Goal: Task Accomplishment & Management: Use online tool/utility

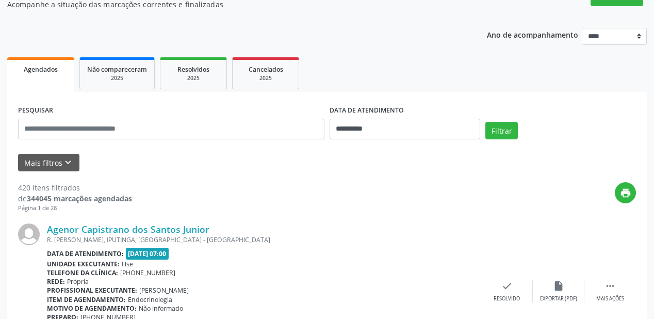
scroll to position [97, 0]
click at [51, 168] on button "Mais filtros keyboard_arrow_down" at bounding box center [48, 163] width 61 height 18
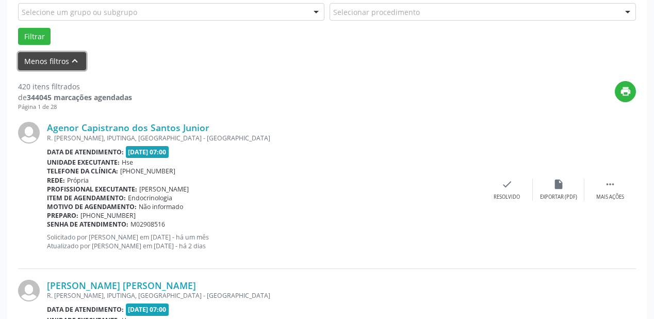
scroll to position [221, 0]
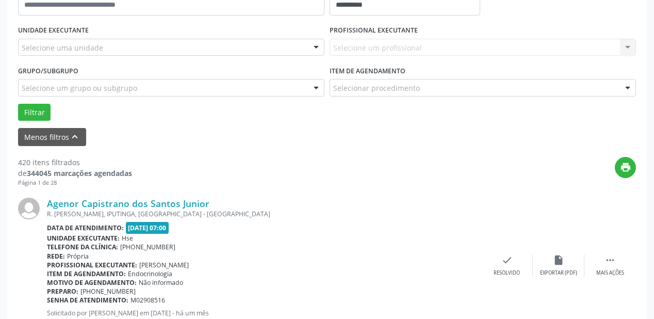
click at [363, 49] on div "Selecione um profissional Nenhum resultado encontrado para: " " Não há nenhuma …" at bounding box center [483, 48] width 307 height 18
click at [205, 43] on div "Selecione uma unidade" at bounding box center [171, 48] width 307 height 18
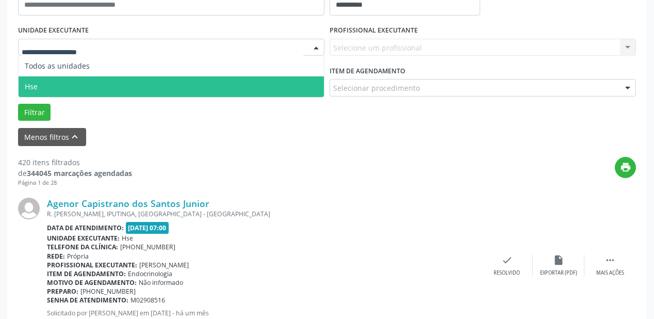
scroll to position [180, 0]
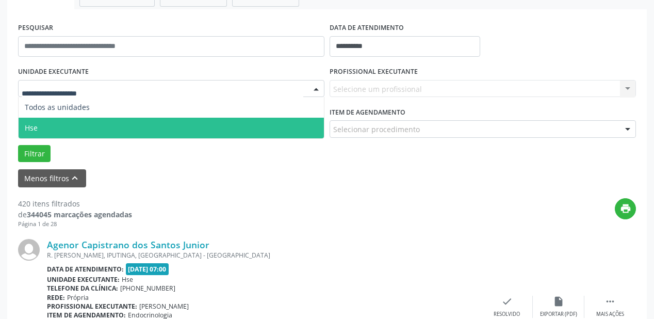
click at [365, 76] on label "PROFISSIONAL EXECUTANTE" at bounding box center [374, 72] width 88 height 16
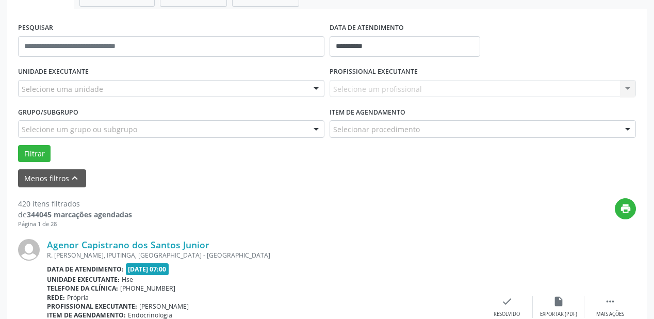
click at [179, 78] on div "UNIDADE EXECUTANTE Selecione uma unidade Todos as unidades Hse Nenhum resultado…" at bounding box center [171, 84] width 312 height 40
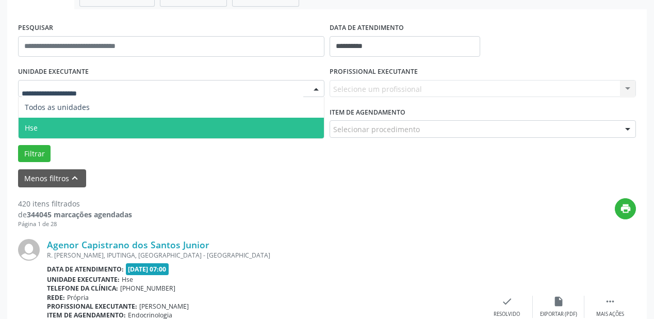
click at [179, 90] on div at bounding box center [171, 89] width 307 height 18
click at [167, 123] on span "Hse" at bounding box center [171, 128] width 305 height 21
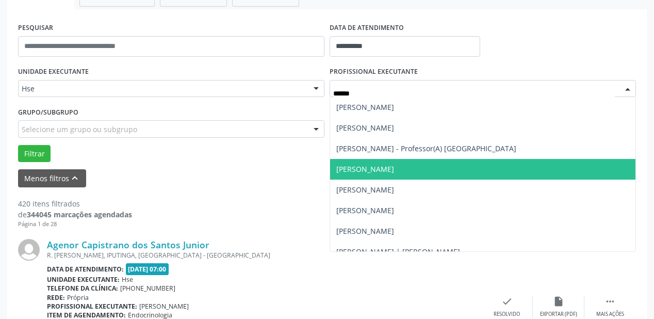
type input "******"
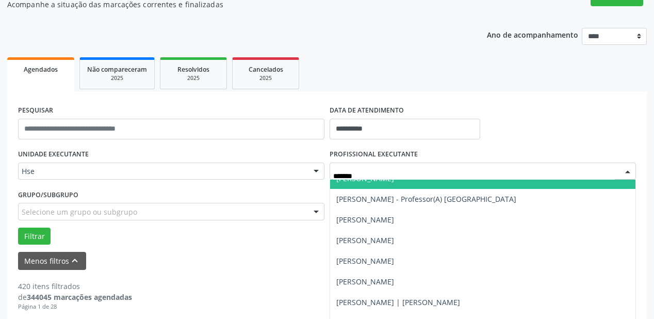
scroll to position [41, 0]
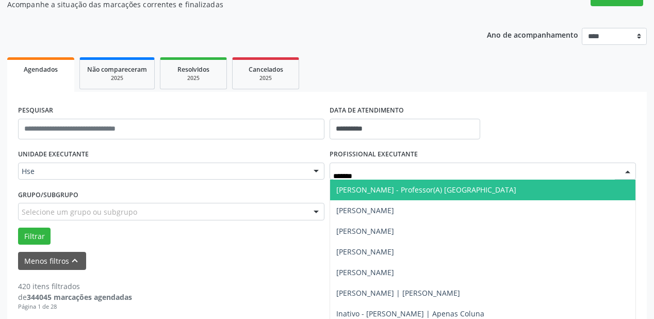
click at [384, 193] on span "[PERSON_NAME] - Professor(A) [GEOGRAPHIC_DATA]" at bounding box center [426, 190] width 180 height 10
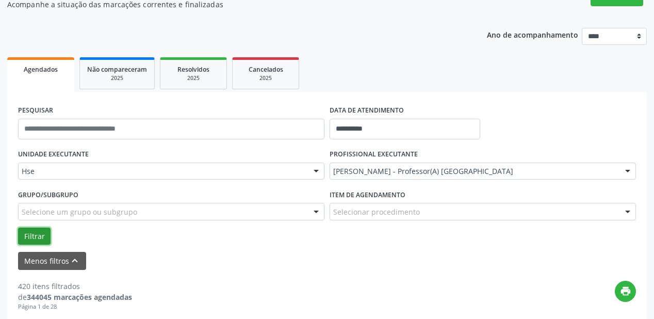
click at [37, 233] on button "Filtrar" at bounding box center [34, 237] width 33 height 18
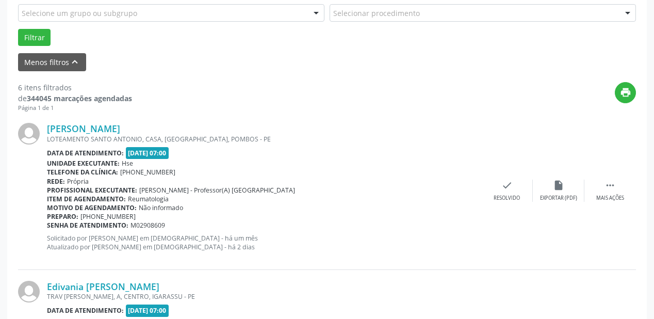
scroll to position [131, 0]
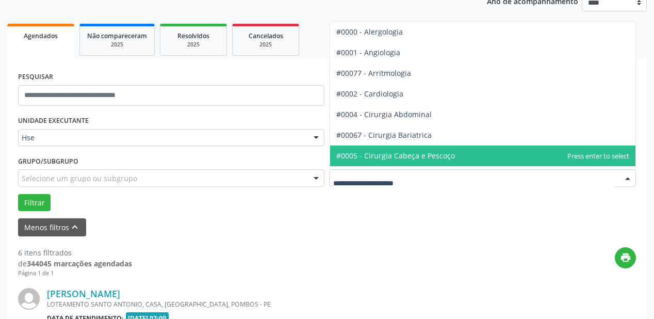
type input "*"
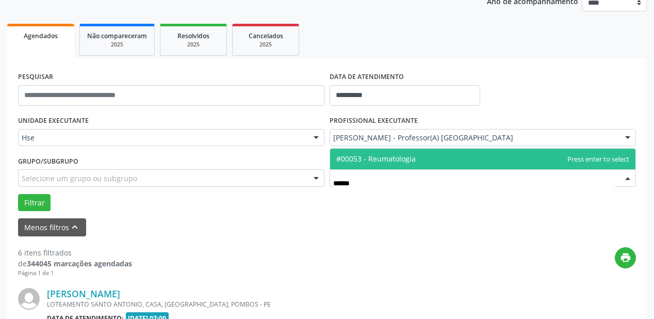
type input "*******"
click at [380, 149] on span "#00053 - Reumatologia" at bounding box center [482, 159] width 305 height 21
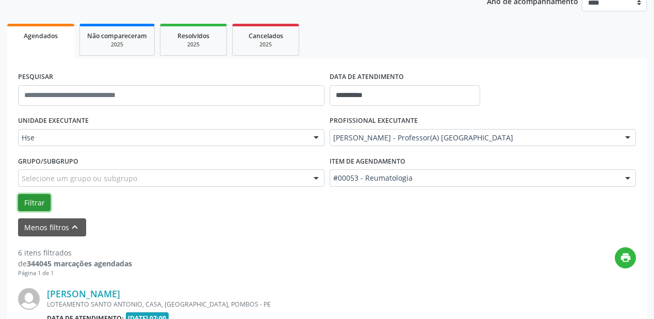
click at [27, 205] on button "Filtrar" at bounding box center [34, 203] width 33 height 18
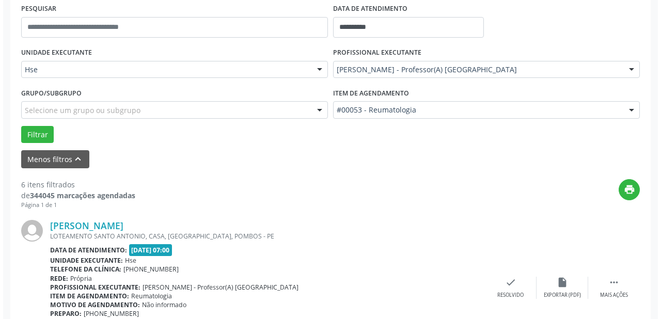
scroll to position [213, 0]
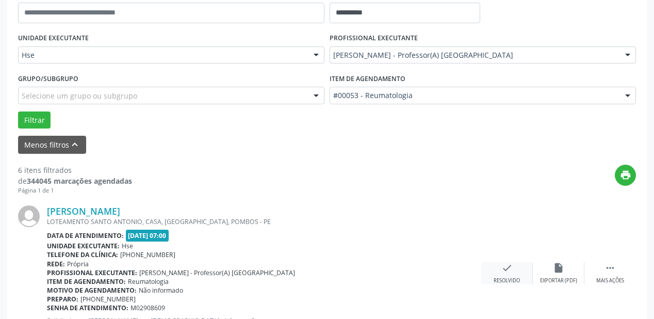
click at [494, 265] on div "check Resolvido" at bounding box center [507, 273] width 52 height 22
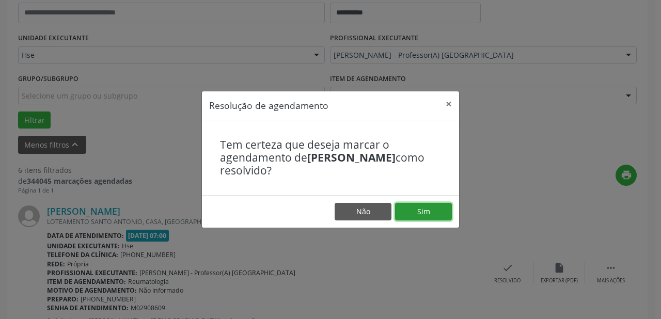
click at [427, 210] on button "Sim" at bounding box center [423, 212] width 57 height 18
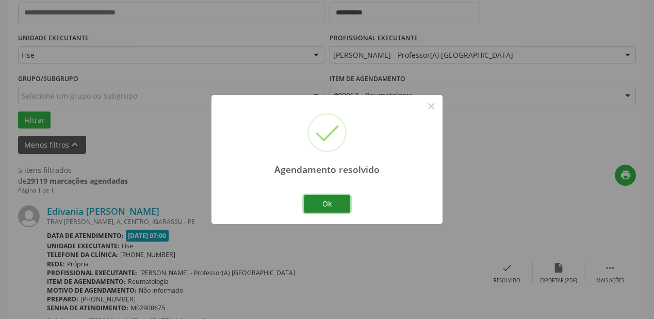
click at [335, 206] on button "Ok" at bounding box center [327, 204] width 46 height 18
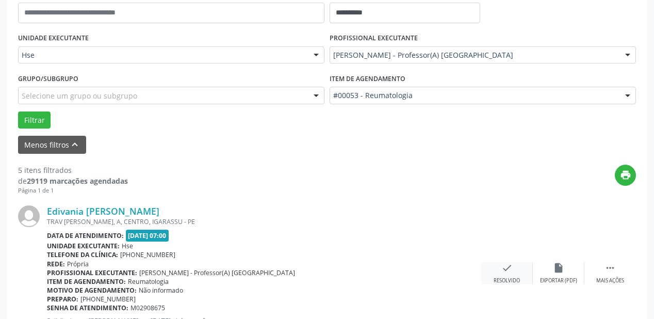
click at [504, 275] on div "check Resolvido" at bounding box center [507, 273] width 52 height 22
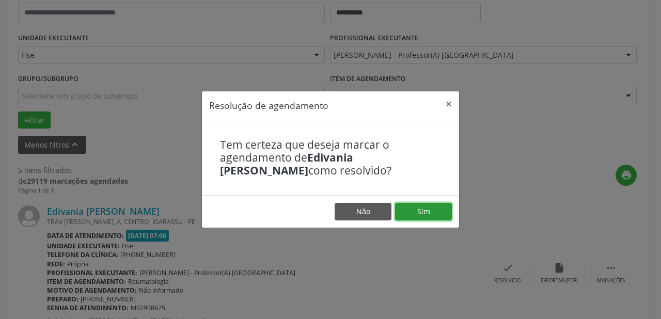
click at [403, 213] on button "Sim" at bounding box center [423, 212] width 57 height 18
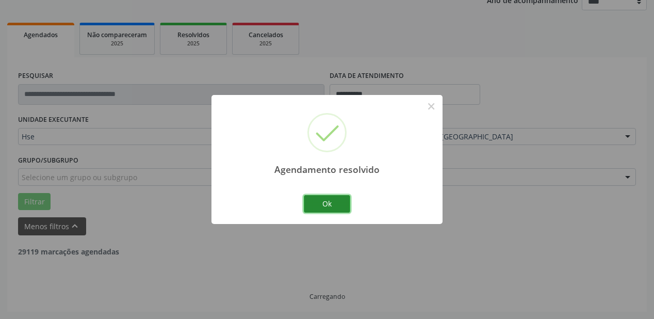
click at [327, 198] on button "Ok" at bounding box center [327, 204] width 46 height 18
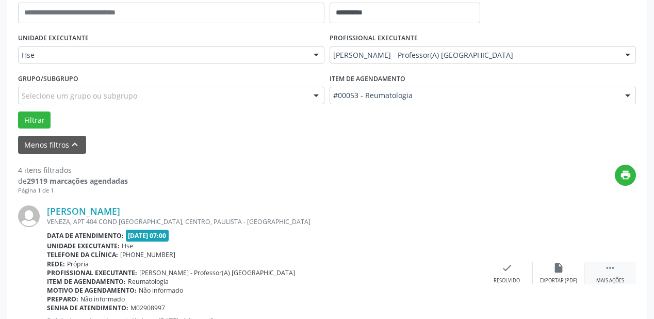
click at [617, 271] on div " Mais ações" at bounding box center [611, 273] width 52 height 22
click at [552, 272] on div "alarm_off Não compareceu" at bounding box center [559, 273] width 52 height 22
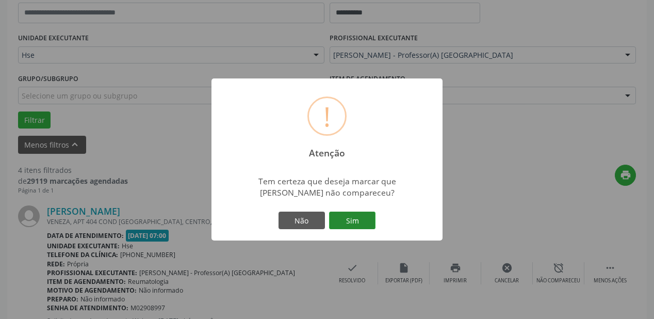
click at [358, 220] on button "Sim" at bounding box center [352, 221] width 46 height 18
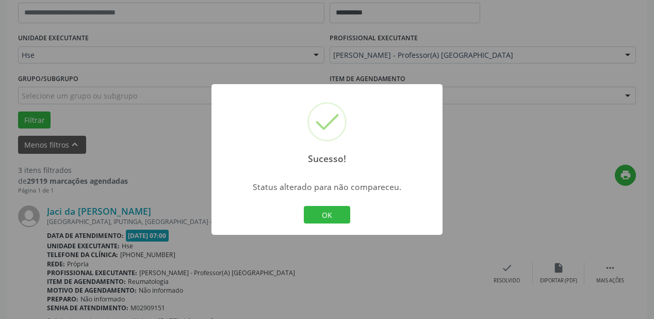
click at [302, 207] on div "OK Cancel" at bounding box center [327, 215] width 51 height 22
click at [334, 210] on button "OK" at bounding box center [327, 215] width 46 height 18
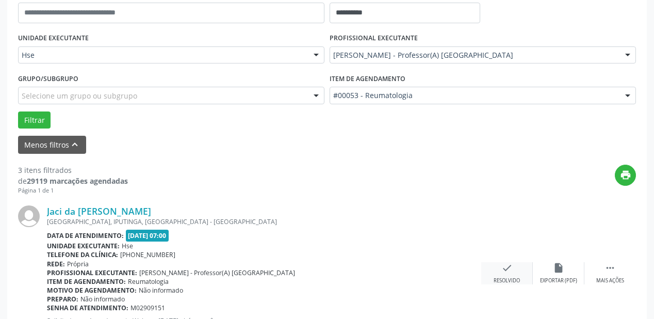
click at [504, 268] on icon "check" at bounding box center [507, 267] width 11 height 11
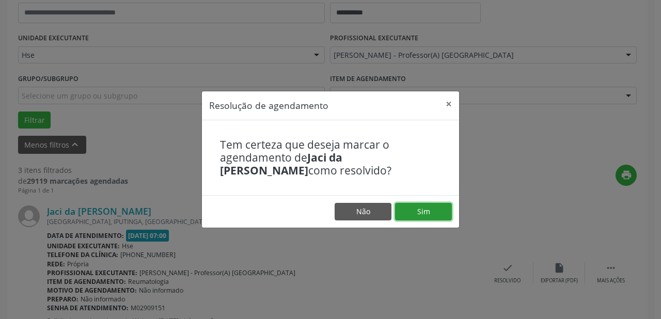
click at [402, 213] on button "Sim" at bounding box center [423, 212] width 57 height 18
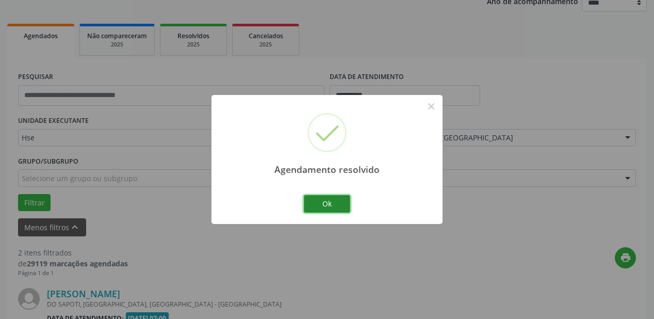
click at [330, 208] on button "Ok" at bounding box center [327, 204] width 46 height 18
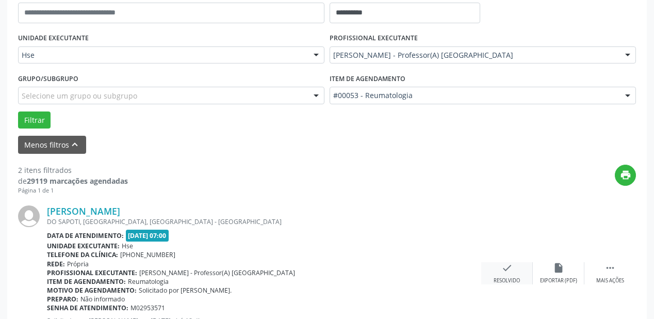
click at [530, 281] on div "check Resolvido" at bounding box center [507, 273] width 52 height 22
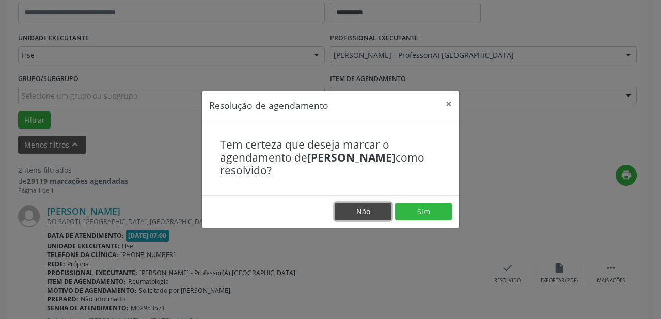
click at [391, 206] on button "Não" at bounding box center [362, 212] width 57 height 18
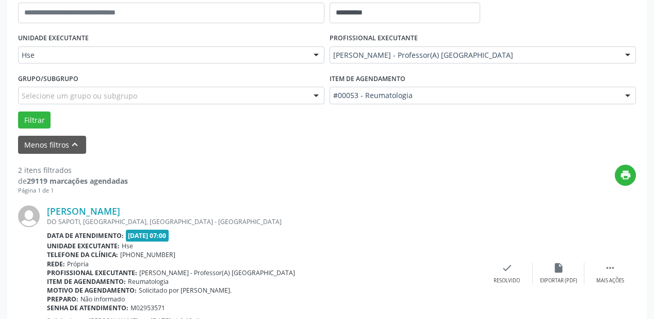
click at [506, 260] on div "Elizama de Oliveira Silva DO SAPOTI, PORTO DA MADEIRA, RECIFE - PE Data de aten…" at bounding box center [327, 273] width 618 height 157
click at [500, 271] on div "check Resolvido" at bounding box center [507, 273] width 52 height 22
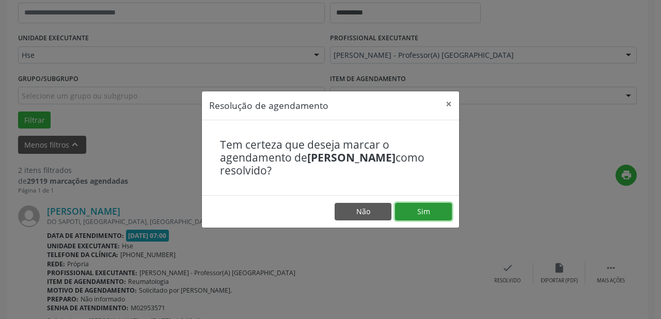
click at [424, 213] on button "Sim" at bounding box center [423, 212] width 57 height 18
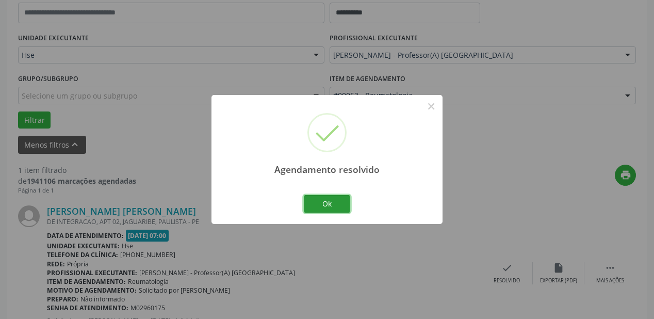
click at [346, 205] on button "Ok" at bounding box center [327, 204] width 46 height 18
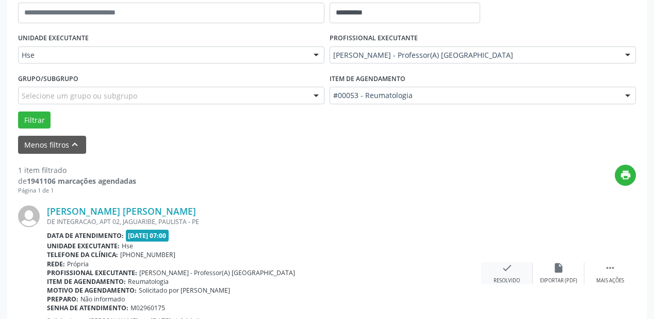
click at [499, 273] on div "check Resolvido" at bounding box center [507, 273] width 52 height 22
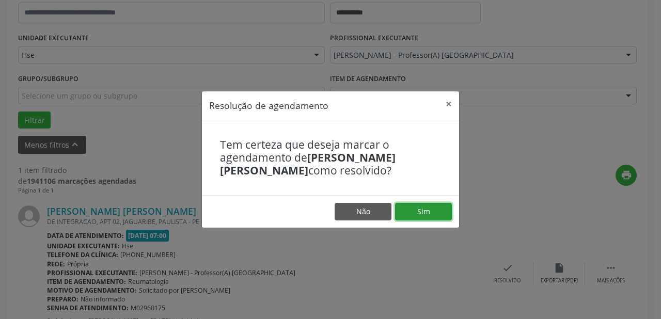
click at [405, 208] on button "Sim" at bounding box center [423, 212] width 57 height 18
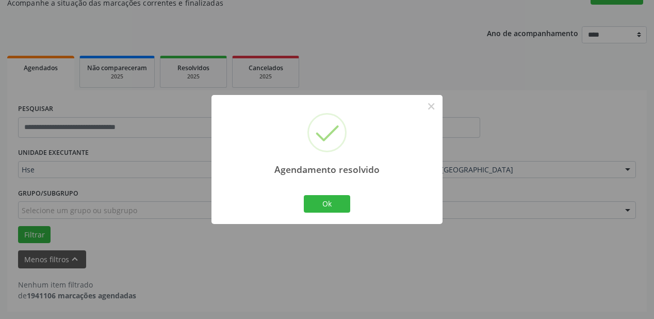
scroll to position [98, 0]
click at [321, 205] on button "Ok" at bounding box center [327, 204] width 46 height 18
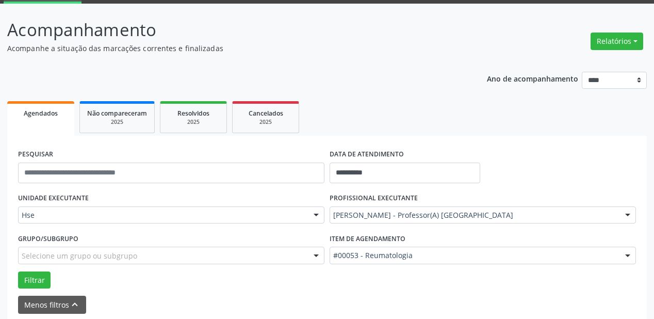
scroll to position [0, 0]
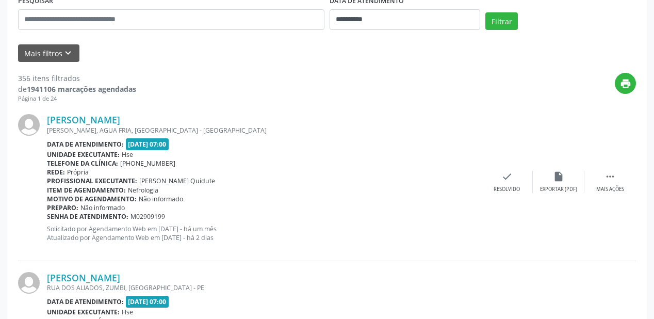
scroll to position [124, 0]
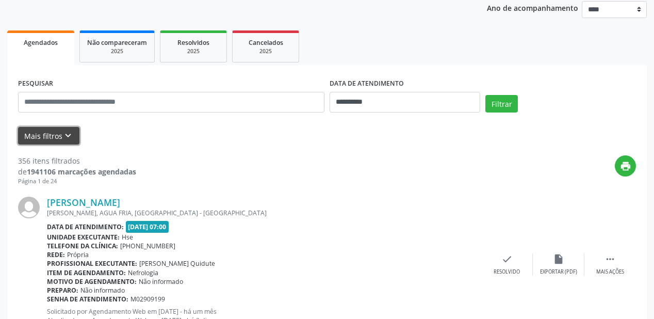
click at [50, 140] on button "Mais filtros keyboard_arrow_down" at bounding box center [48, 136] width 61 height 18
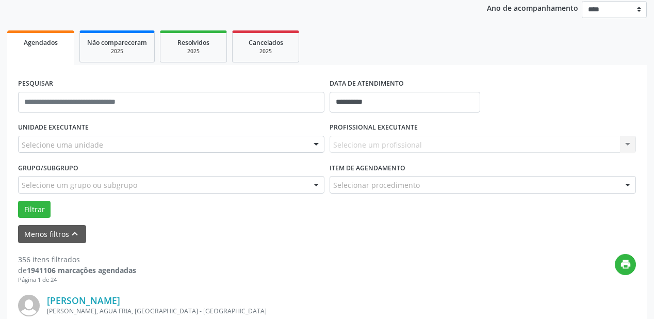
click at [367, 136] on div "Selecione um profissional Nenhum resultado encontrado para: " " Não há nenhuma …" at bounding box center [483, 145] width 307 height 18
click at [202, 154] on div "UNIDADE EXECUTANTE Selecione uma unidade Todos as unidades Hse Nenhum resultado…" at bounding box center [171, 140] width 312 height 40
click at [208, 146] on div "Selecione uma unidade" at bounding box center [171, 145] width 307 height 18
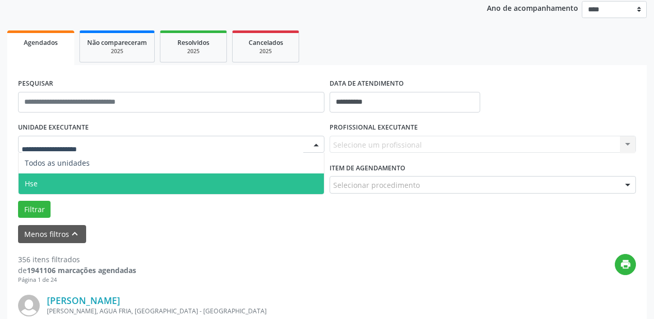
click at [185, 186] on span "Hse" at bounding box center [171, 183] width 305 height 21
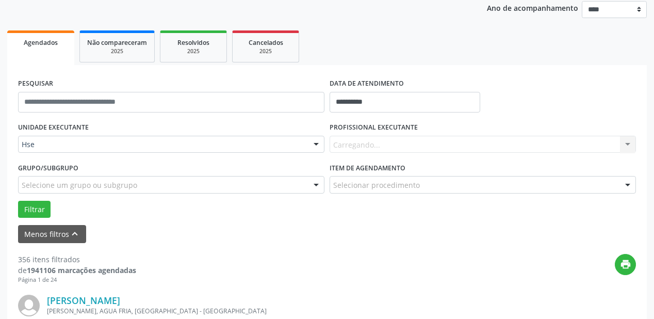
click at [403, 149] on div "Carregando... Nenhum resultado encontrado para: " " Não há nenhuma opção para s…" at bounding box center [483, 145] width 307 height 18
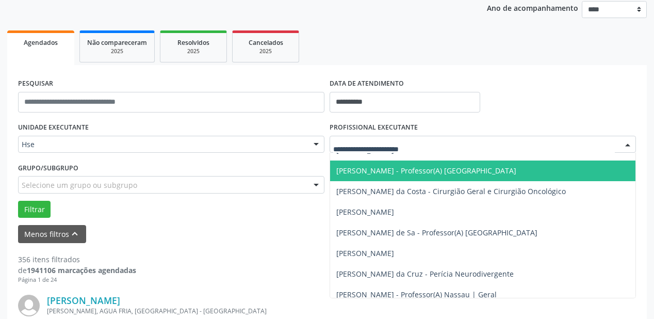
scroll to position [83, 0]
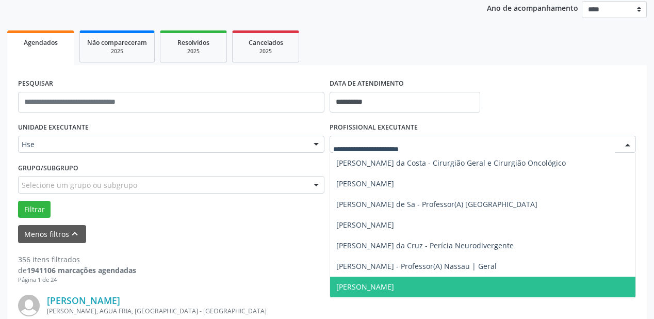
click at [249, 202] on div "Filtrar" at bounding box center [326, 210] width 623 height 18
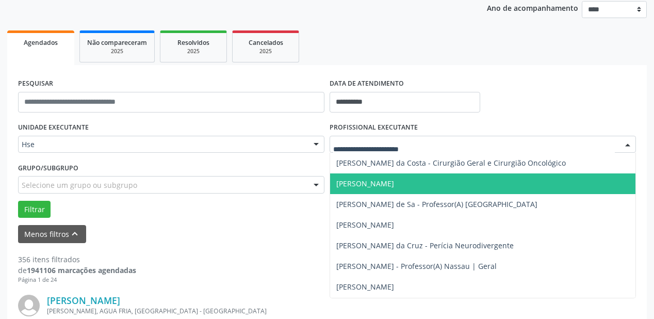
click at [368, 122] on label "PROFISSIONAL EXECUTANTE" at bounding box center [374, 128] width 88 height 16
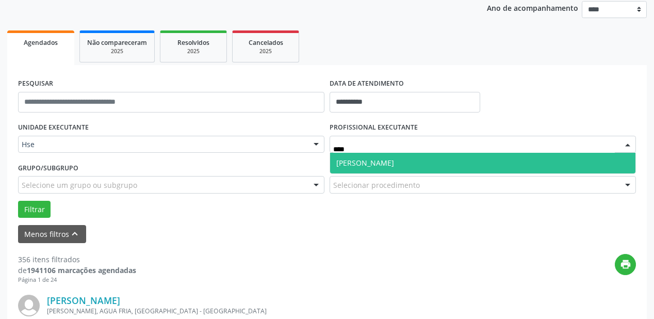
scroll to position [0, 0]
type input "*********"
click at [355, 160] on span "[PERSON_NAME]" at bounding box center [365, 163] width 58 height 10
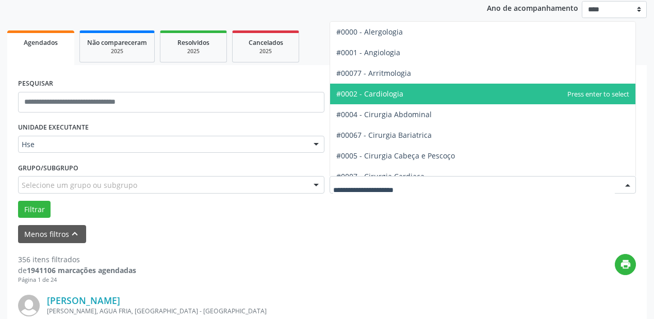
click at [382, 95] on span "#0002 - Cardiologia" at bounding box center [369, 94] width 67 height 10
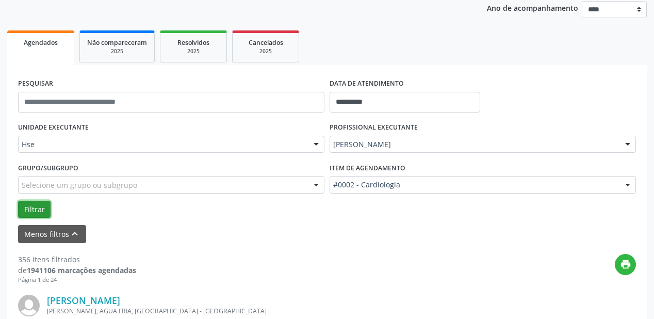
click at [29, 206] on button "Filtrar" at bounding box center [34, 210] width 33 height 18
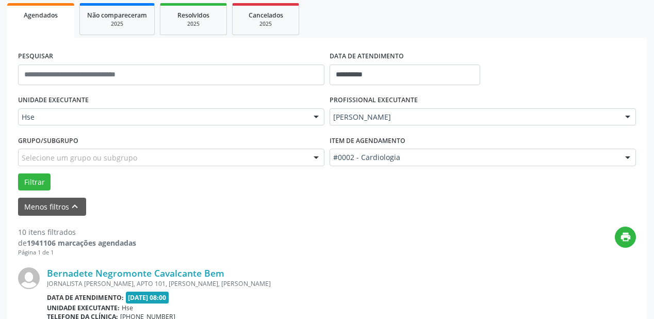
scroll to position [296, 0]
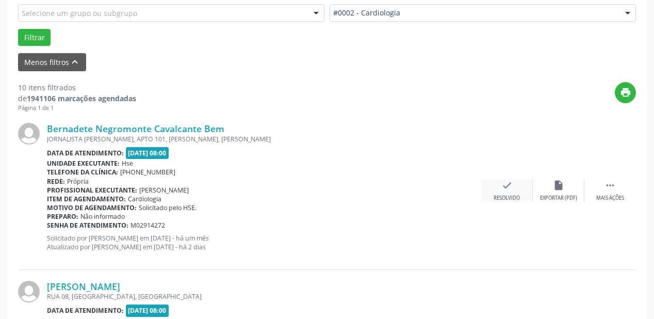
click at [499, 181] on div "check Resolvido" at bounding box center [507, 191] width 52 height 22
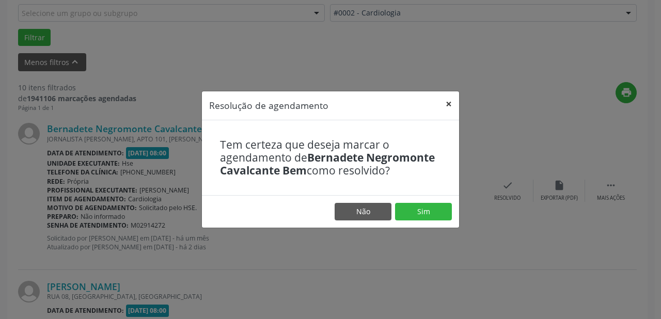
click at [447, 102] on button "×" at bounding box center [448, 103] width 21 height 25
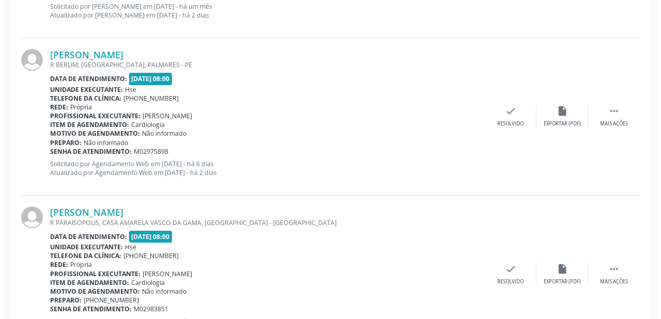
scroll to position [1286, 0]
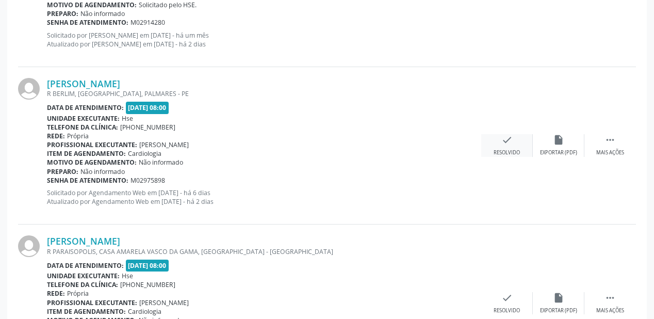
click at [500, 139] on div "check Resolvido" at bounding box center [507, 145] width 52 height 22
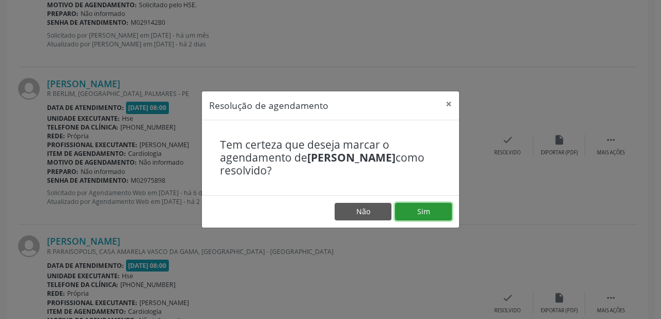
click at [400, 211] on button "Sim" at bounding box center [423, 212] width 57 height 18
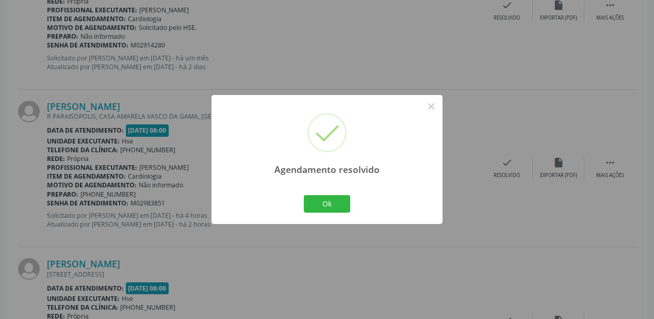
scroll to position [1328, 0]
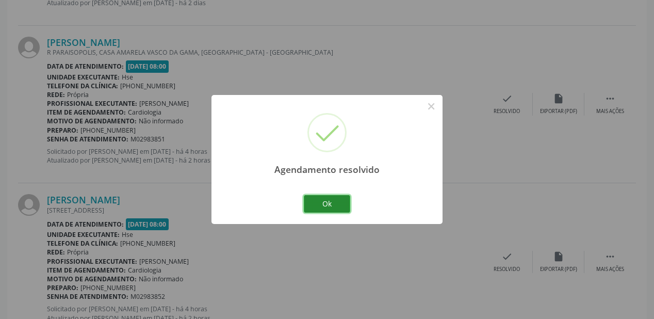
click at [347, 203] on button "Ok" at bounding box center [327, 204] width 46 height 18
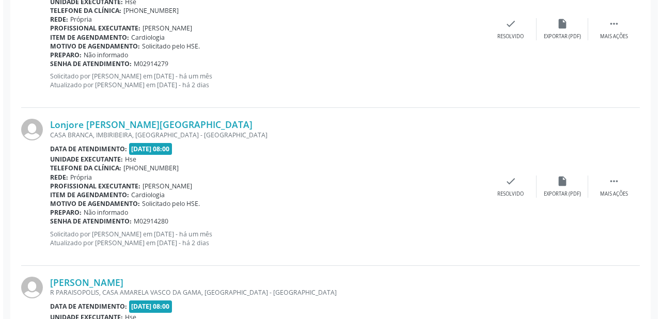
scroll to position [1069, 0]
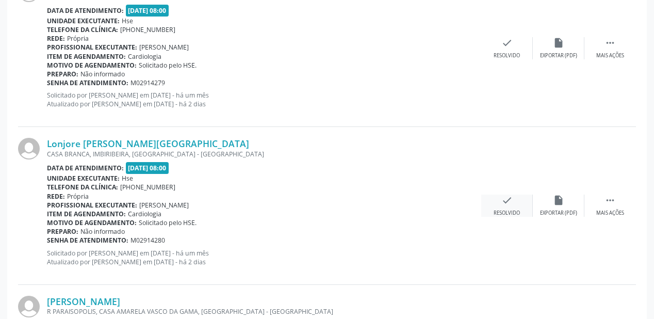
click at [497, 206] on div "check Resolvido" at bounding box center [507, 206] width 52 height 22
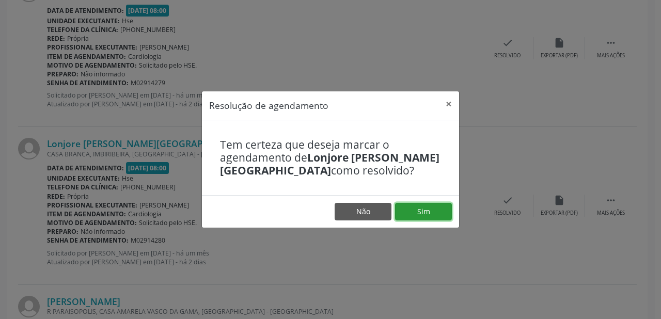
click at [426, 212] on button "Sim" at bounding box center [423, 212] width 57 height 18
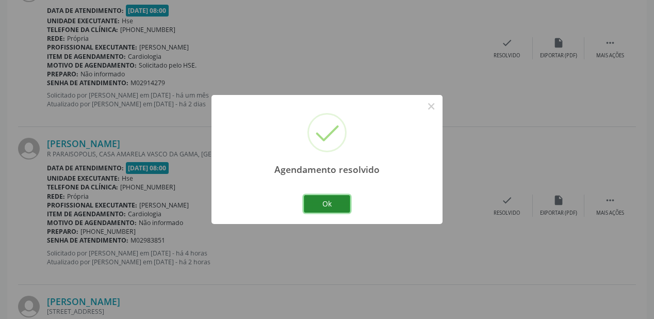
click at [344, 202] on button "Ok" at bounding box center [327, 204] width 46 height 18
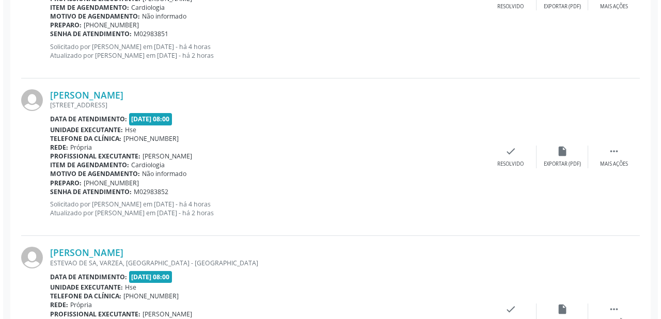
scroll to position [1242, 0]
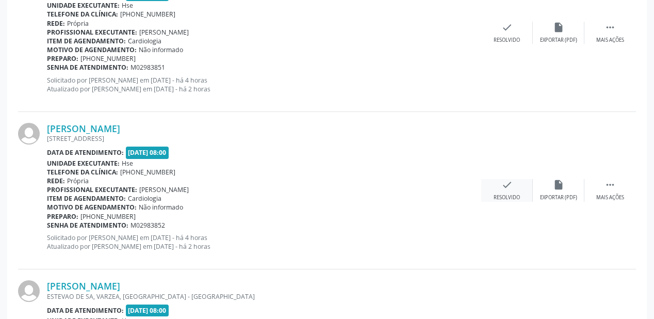
click at [518, 191] on div "check Resolvido" at bounding box center [507, 190] width 52 height 22
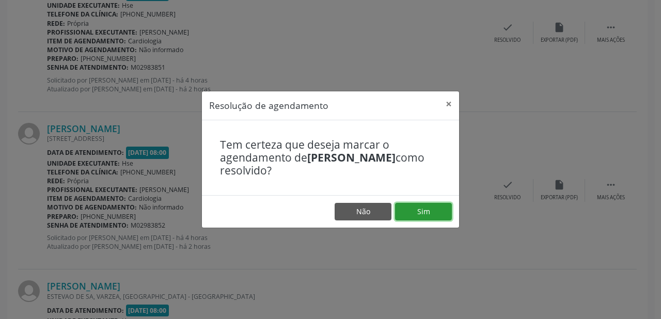
click at [430, 212] on button "Sim" at bounding box center [423, 212] width 57 height 18
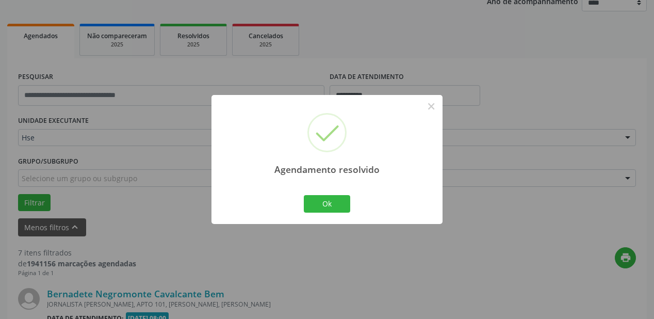
scroll to position [1208, 0]
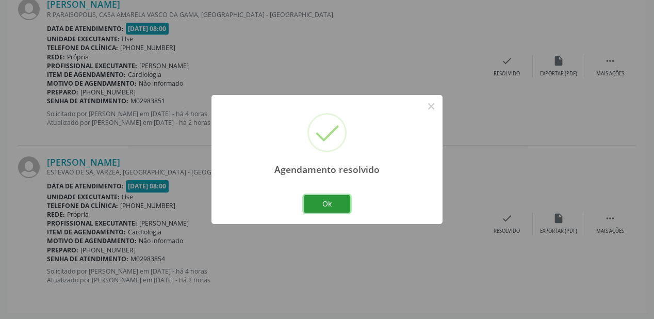
drag, startPoint x: 320, startPoint y: 201, endPoint x: 317, endPoint y: 206, distance: 6.5
click at [321, 205] on button "Ok" at bounding box center [327, 204] width 46 height 18
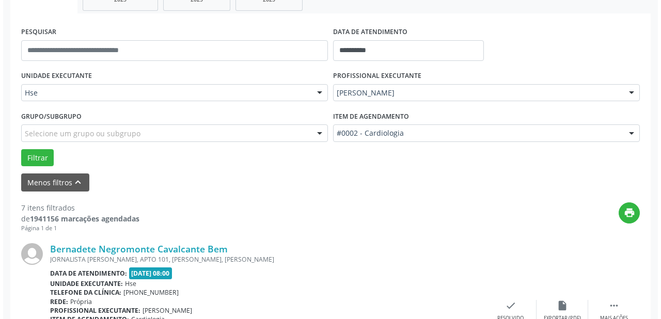
scroll to position [176, 0]
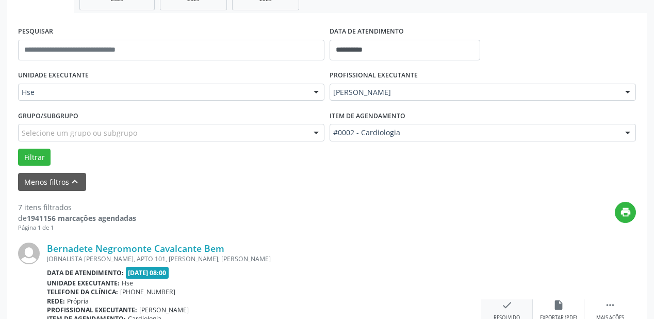
click at [512, 299] on icon "check" at bounding box center [507, 304] width 11 height 11
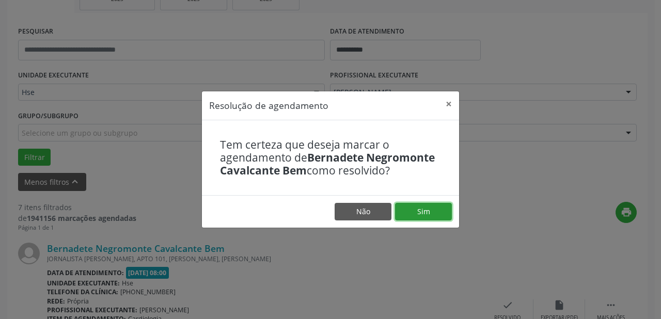
click at [445, 218] on button "Sim" at bounding box center [423, 212] width 57 height 18
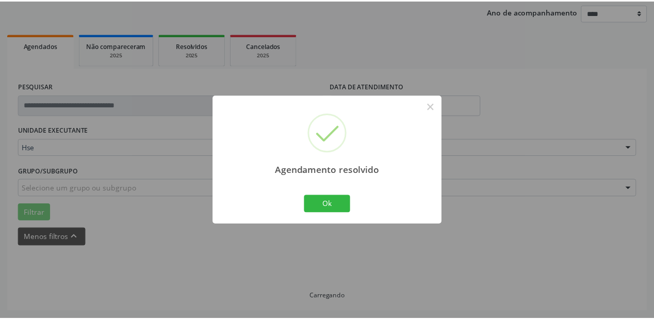
scroll to position [120, 0]
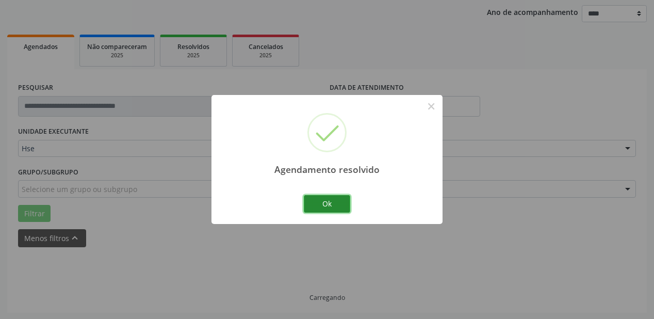
click at [332, 210] on button "Ok" at bounding box center [327, 204] width 46 height 18
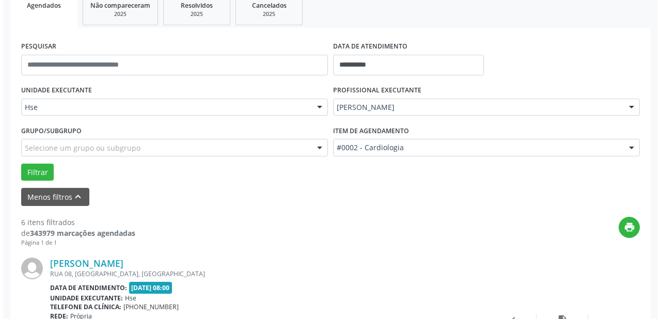
scroll to position [202, 0]
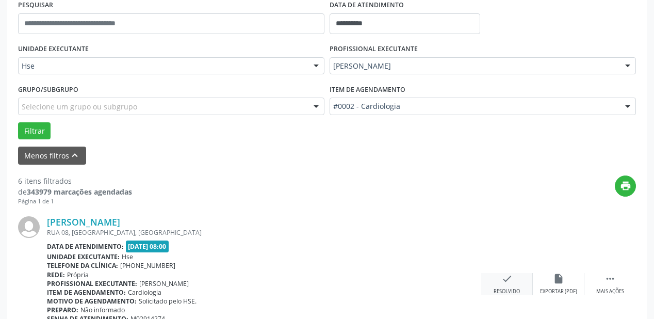
click at [508, 281] on icon "check" at bounding box center [507, 278] width 11 height 11
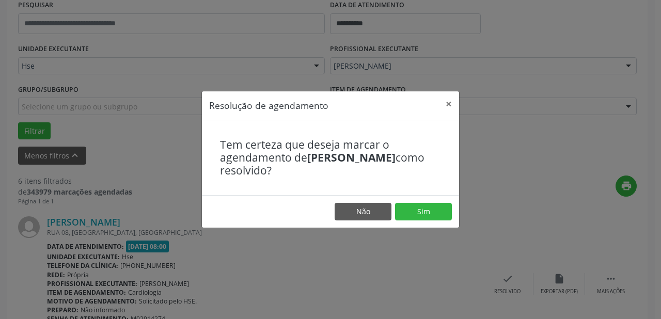
click at [405, 198] on footer "Não Sim" at bounding box center [330, 211] width 257 height 33
click at [411, 212] on button "Sim" at bounding box center [423, 212] width 57 height 18
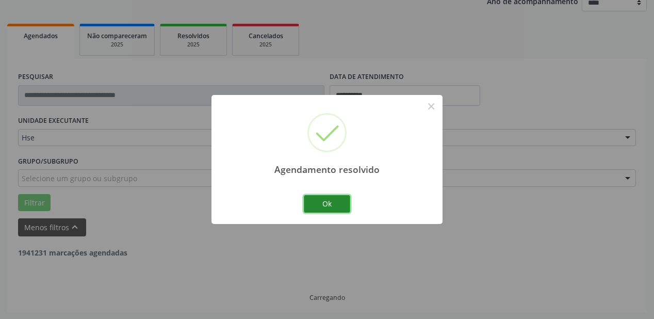
click at [322, 210] on button "Ok" at bounding box center [327, 204] width 46 height 18
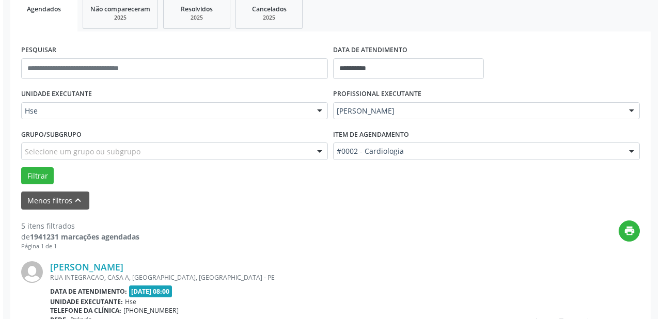
scroll to position [172, 0]
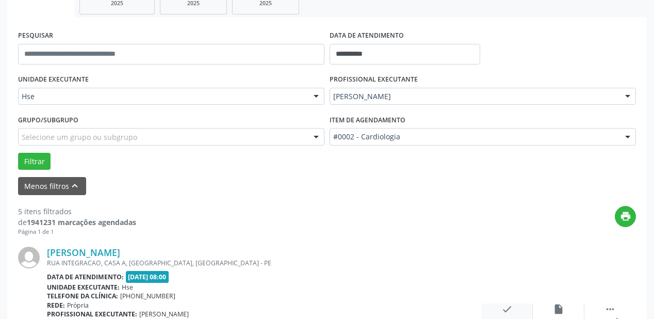
click at [511, 313] on icon "check" at bounding box center [507, 308] width 11 height 11
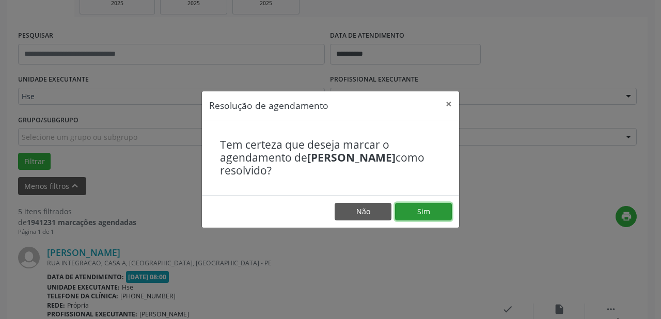
click at [423, 218] on button "Sim" at bounding box center [423, 212] width 57 height 18
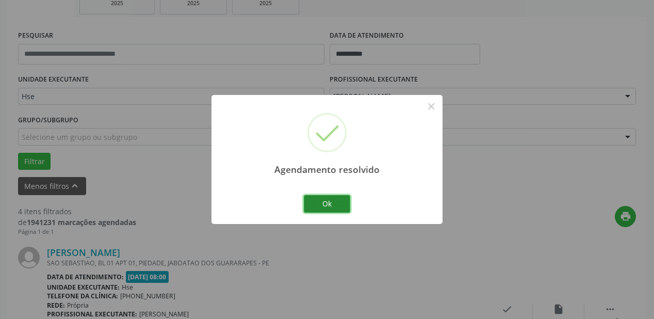
click at [345, 198] on button "Ok" at bounding box center [327, 204] width 46 height 18
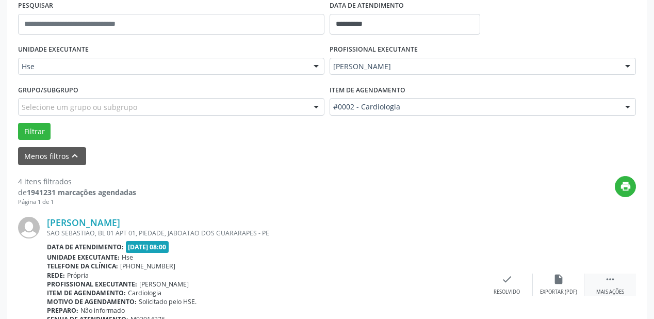
scroll to position [213, 0]
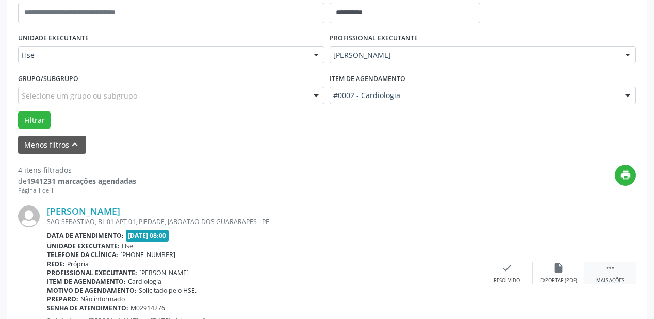
click at [621, 267] on div " Mais ações" at bounding box center [611, 273] width 52 height 22
click at [561, 275] on div "alarm_off Não compareceu" at bounding box center [559, 273] width 52 height 22
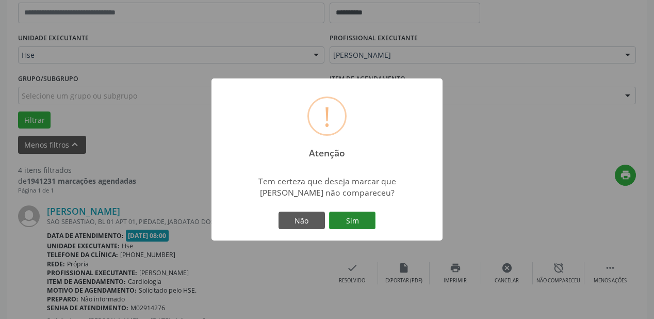
click at [339, 212] on button "Sim" at bounding box center [352, 221] width 46 height 18
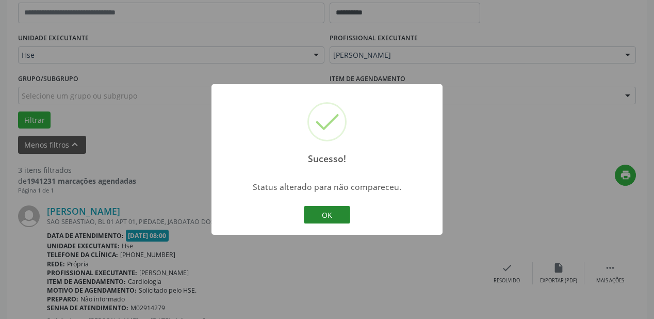
click at [329, 206] on button "OK" at bounding box center [327, 215] width 46 height 18
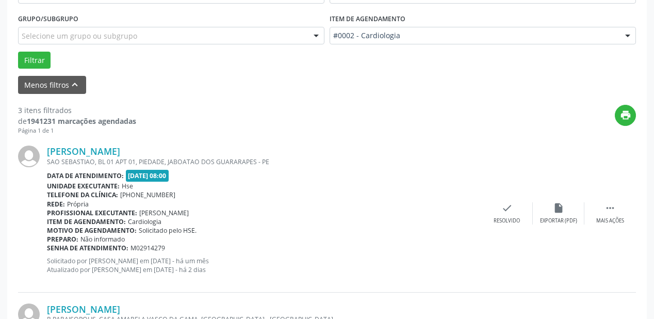
scroll to position [254, 0]
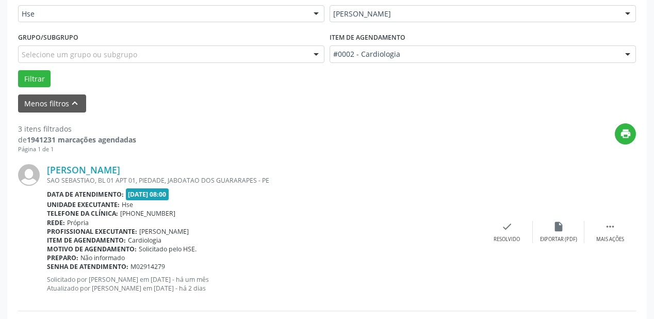
click at [602, 216] on div "[PERSON_NAME] SAO SEBASTIAO, BL 01 APT 01, PIEDADE, JABOATAO DOS GUARARAPES - P…" at bounding box center [327, 231] width 618 height 157
click at [603, 228] on div " Mais ações" at bounding box center [611, 232] width 52 height 22
click at [561, 239] on div "Não compareceu" at bounding box center [559, 239] width 44 height 7
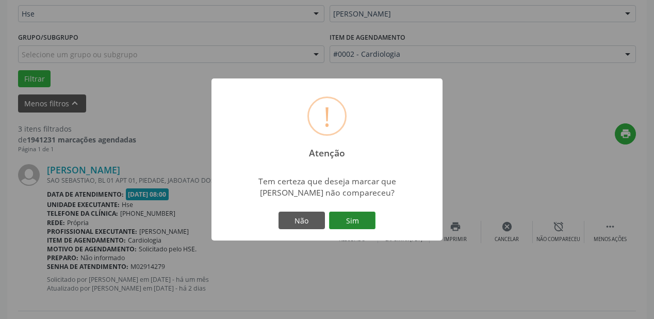
click at [360, 219] on button "Sim" at bounding box center [352, 221] width 46 height 18
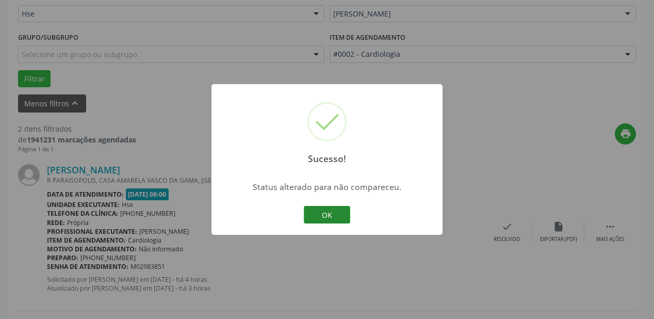
click at [333, 213] on button "OK" at bounding box center [327, 215] width 46 height 18
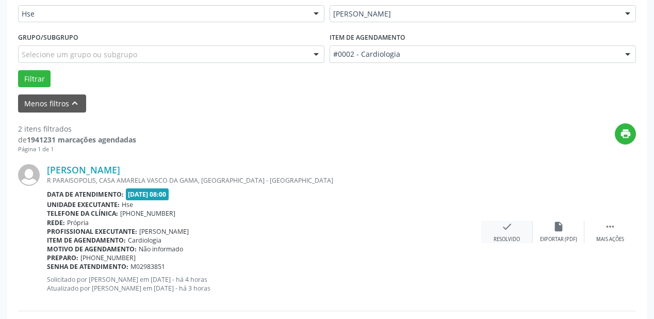
click at [493, 233] on div "check Resolvido" at bounding box center [507, 232] width 52 height 22
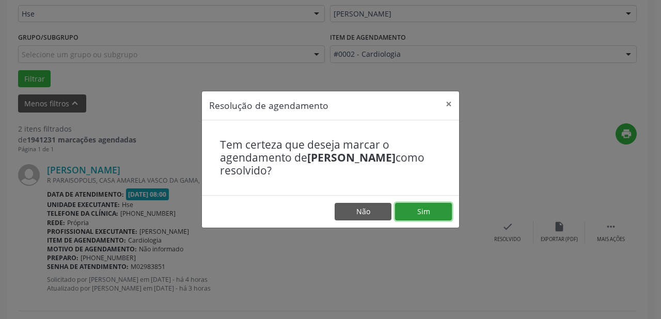
click at [419, 213] on button "Sim" at bounding box center [423, 212] width 57 height 18
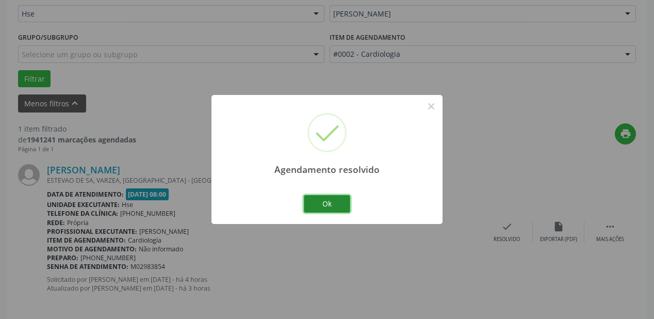
click at [312, 200] on button "Ok" at bounding box center [327, 204] width 46 height 18
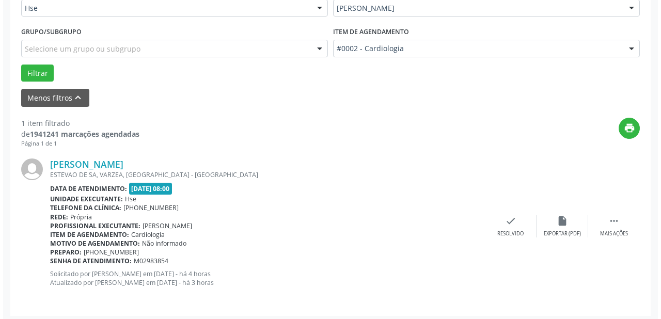
scroll to position [263, 0]
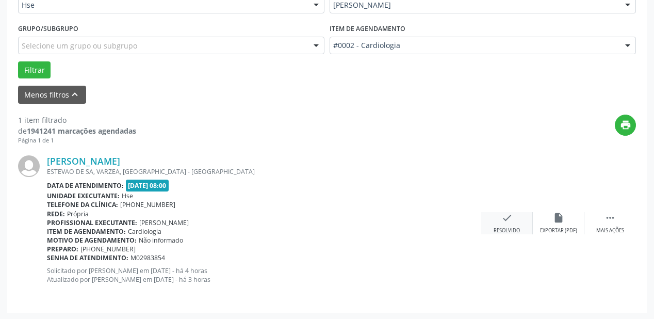
click at [497, 215] on div "check Resolvido" at bounding box center [507, 223] width 52 height 22
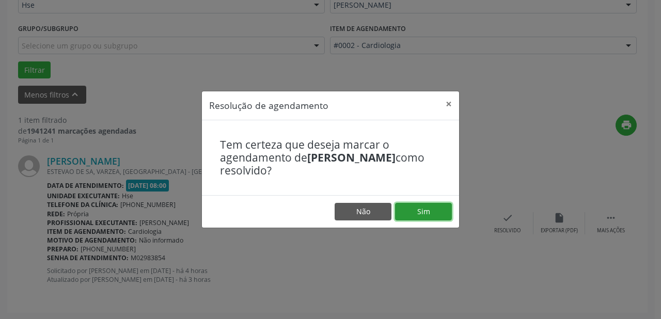
click at [431, 211] on button "Sim" at bounding box center [423, 212] width 57 height 18
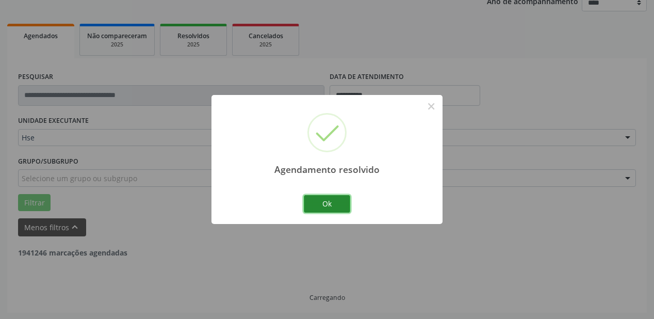
scroll to position [98, 0]
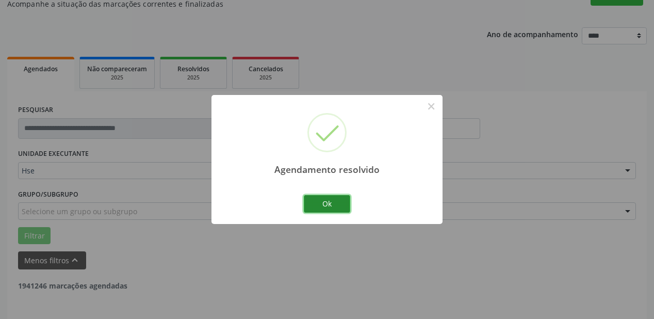
click at [344, 211] on button "Ok" at bounding box center [327, 204] width 46 height 18
